Goal: Information Seeking & Learning: Learn about a topic

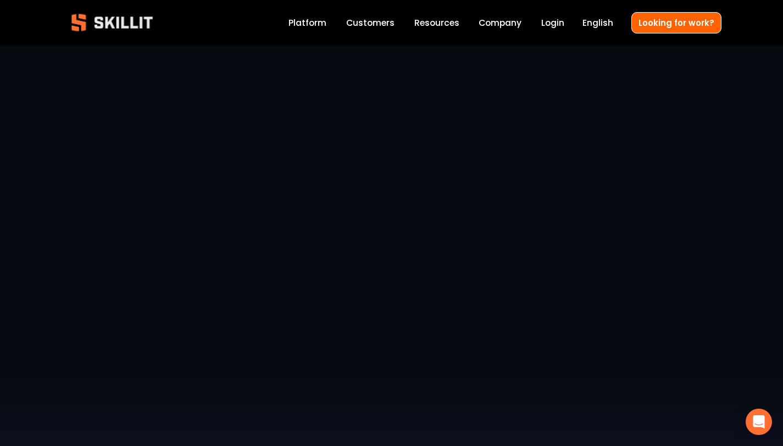
click at [0, 0] on link "Labor Insights" at bounding box center [0, 0] width 0 height 0
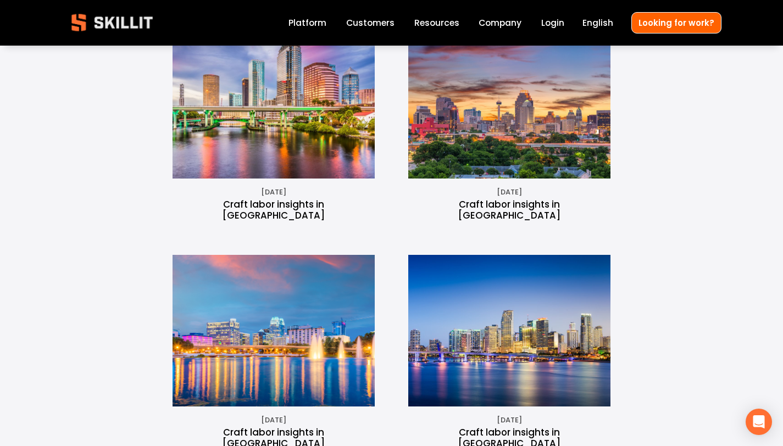
scroll to position [872, 0]
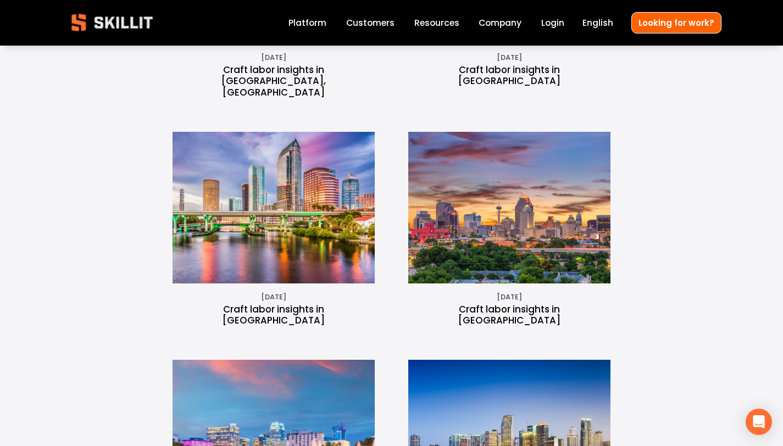
click at [303, 162] on img at bounding box center [274, 208] width 270 height 152
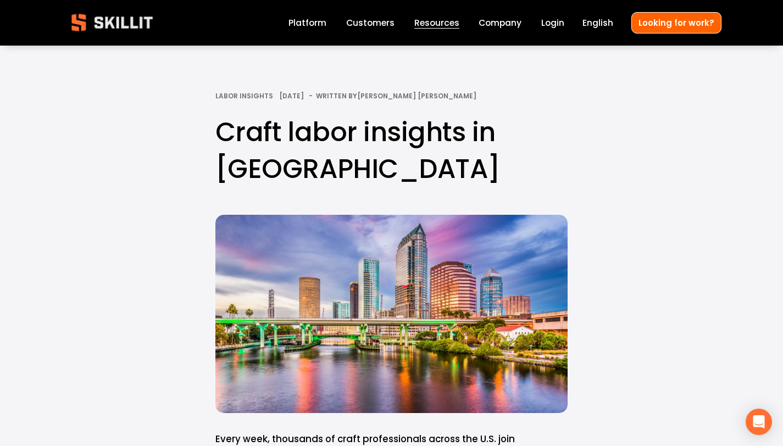
scroll to position [2, 0]
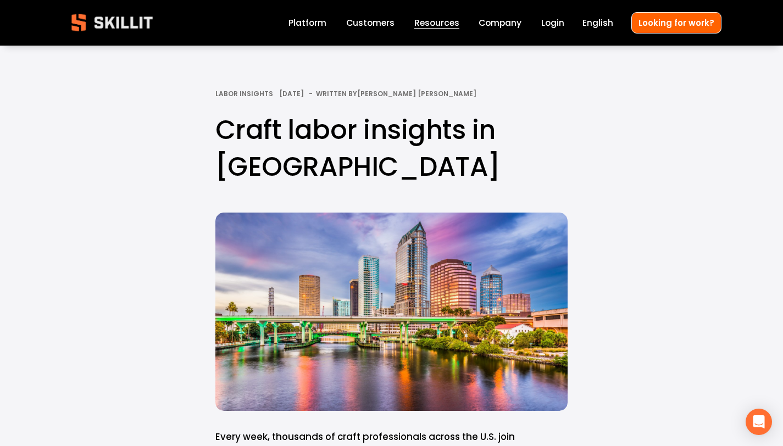
click at [397, 291] on div at bounding box center [391, 312] width 352 height 198
click at [391, 291] on div at bounding box center [391, 312] width 352 height 198
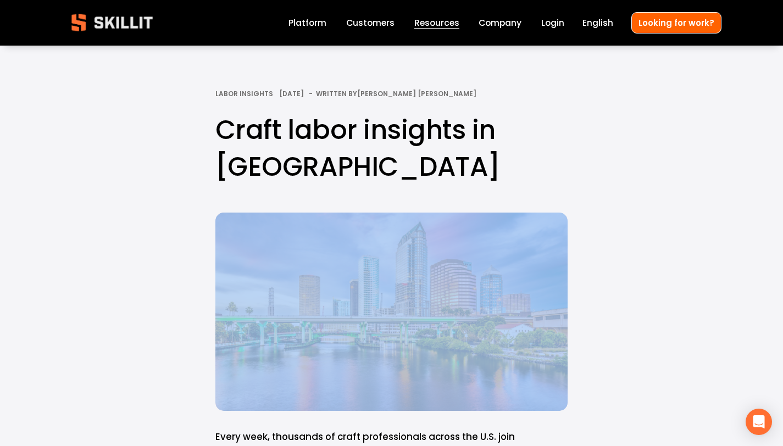
click at [391, 291] on div at bounding box center [391, 312] width 352 height 198
click at [381, 310] on div at bounding box center [391, 312] width 352 height 198
